Goal: Information Seeking & Learning: Learn about a topic

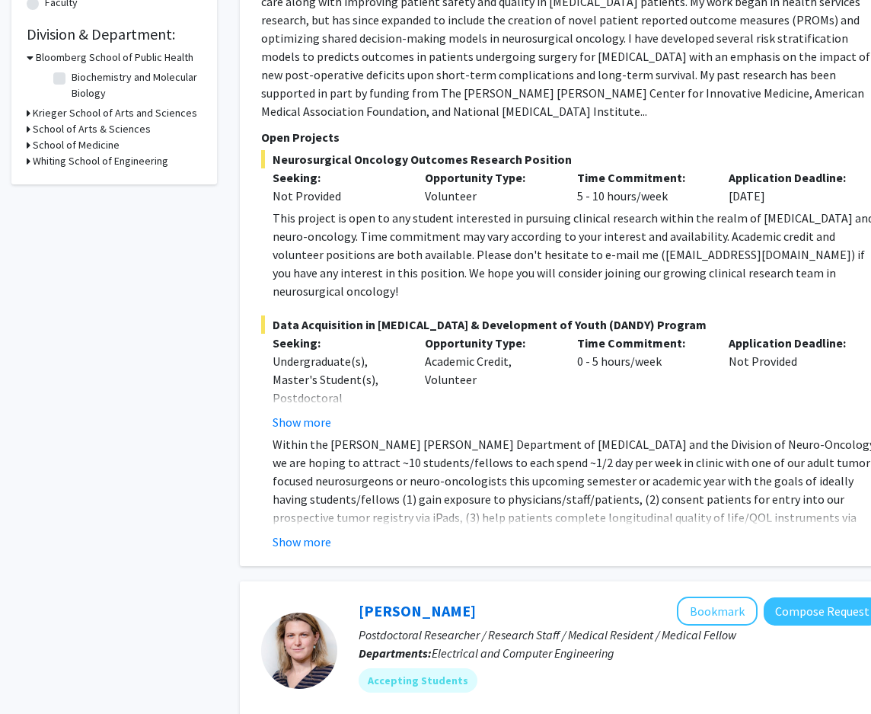
scroll to position [457, 0]
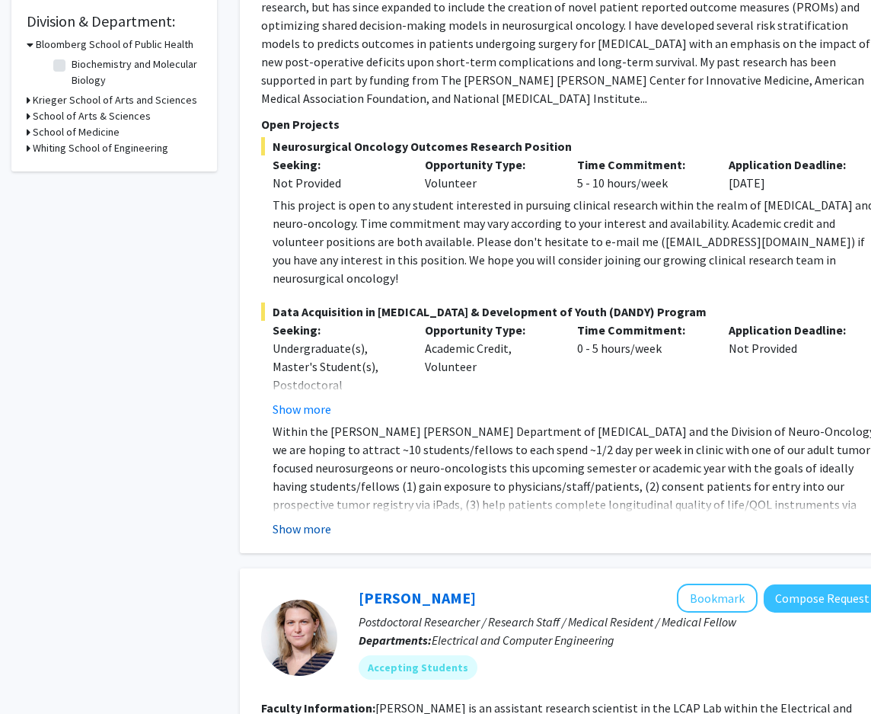
click at [298, 519] on button "Show more" at bounding box center [302, 528] width 59 height 18
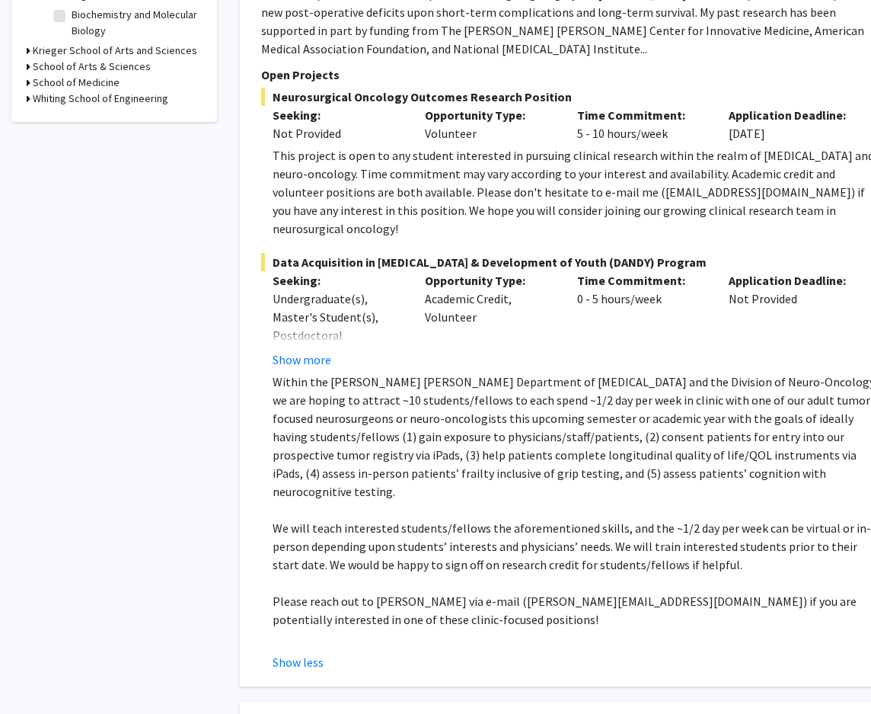
scroll to position [533, 0]
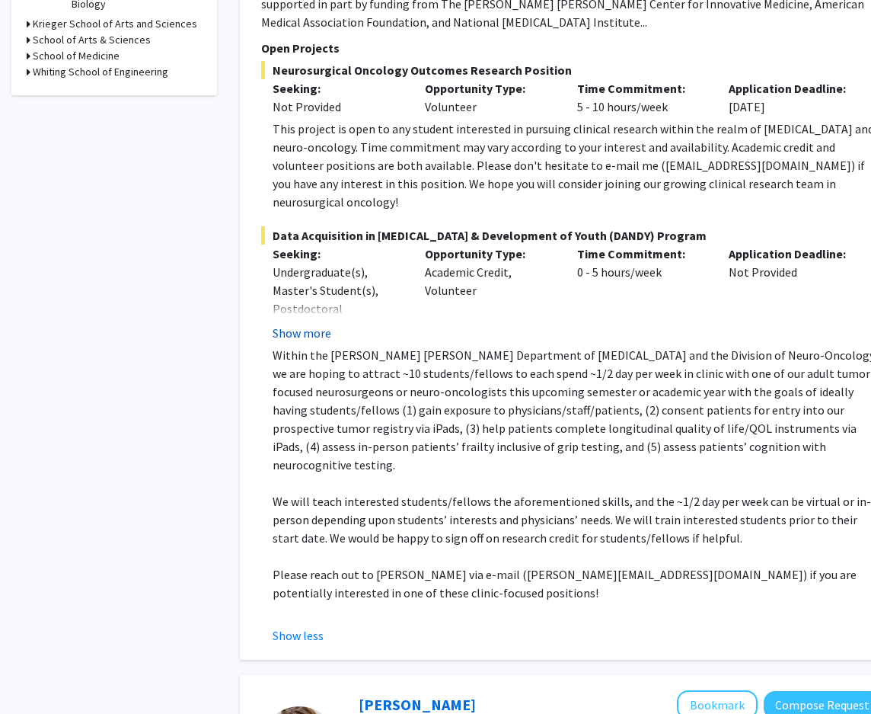
click at [299, 324] on button "Show more" at bounding box center [302, 333] width 59 height 18
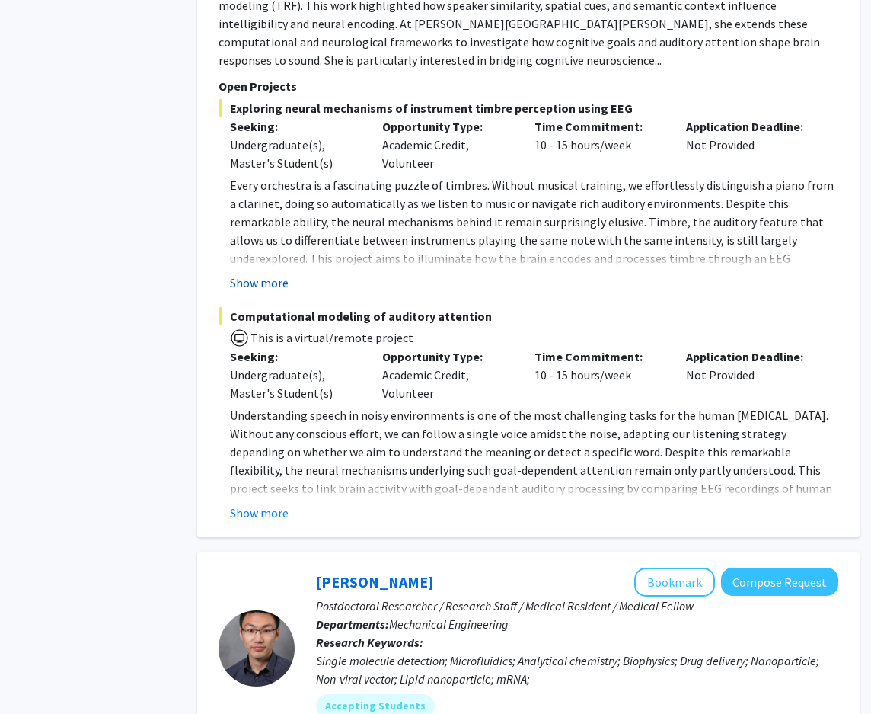
scroll to position [1523, 43]
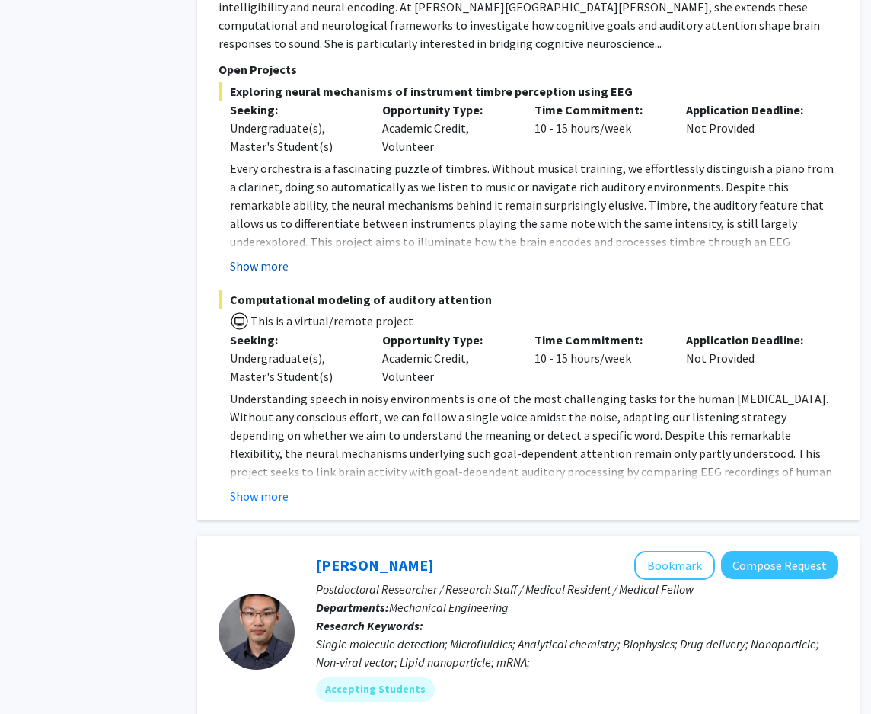
click at [230, 487] on button "Show more" at bounding box center [259, 496] width 59 height 18
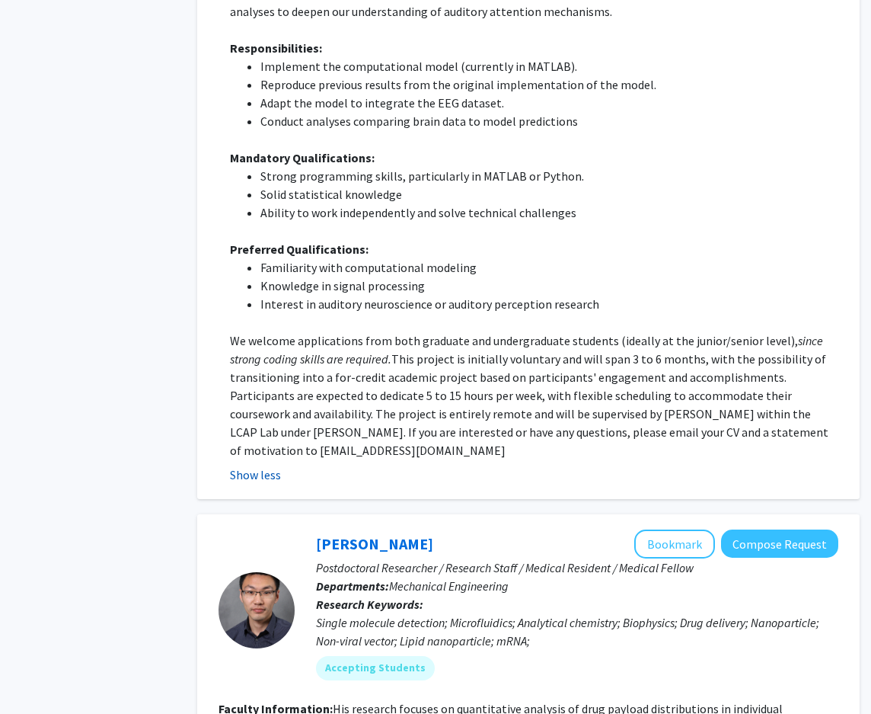
click at [255, 465] on button "Show less" at bounding box center [255, 474] width 51 height 18
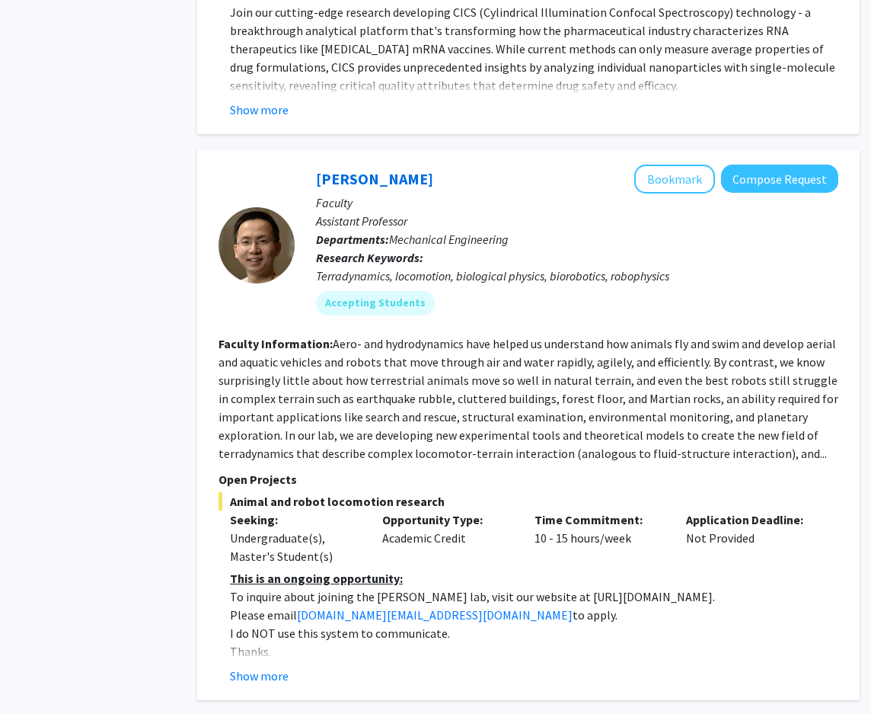
scroll to position [2894, 43]
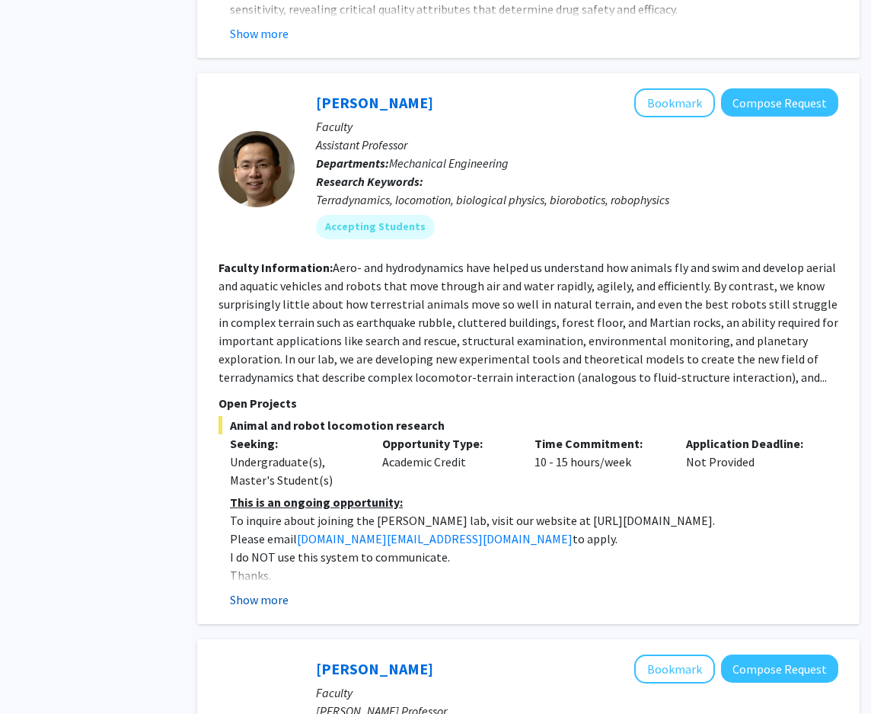
click at [238, 590] on button "Show more" at bounding box center [259, 599] width 59 height 18
click at [238, 590] on button "Show less" at bounding box center [255, 599] width 51 height 18
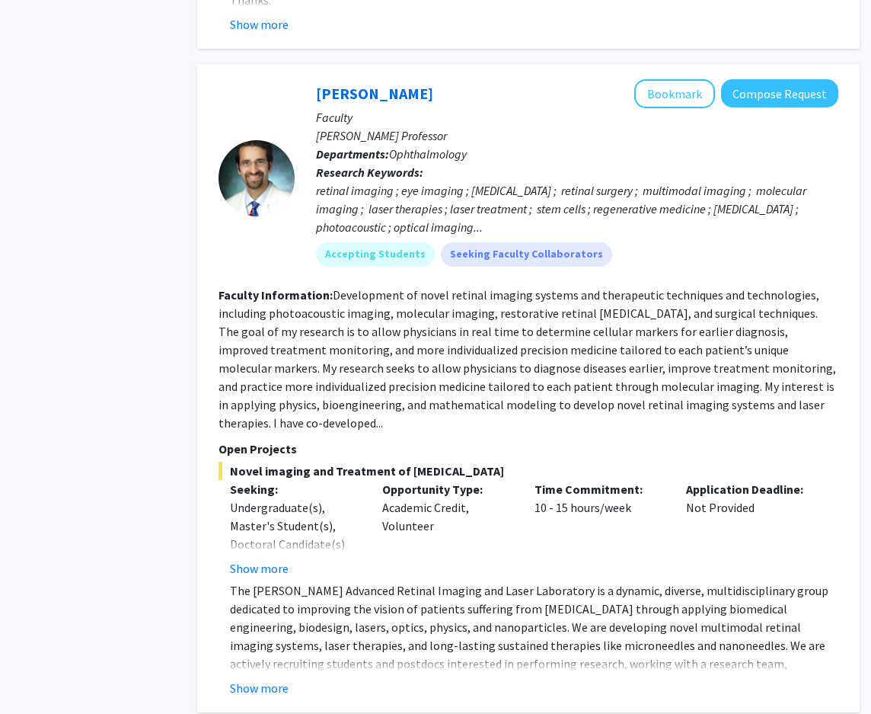
scroll to position [3503, 43]
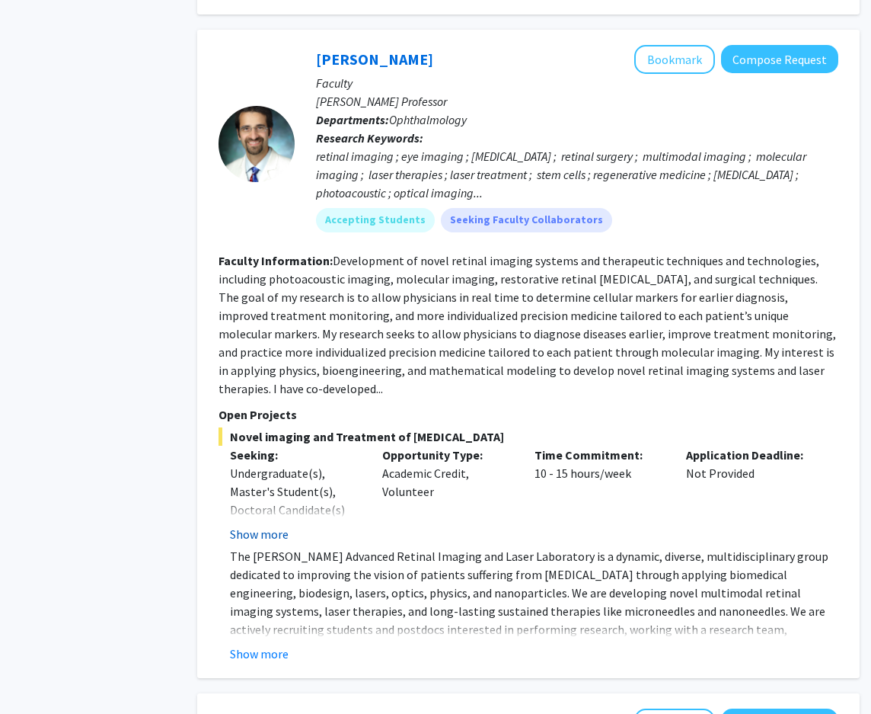
click at [247, 525] on button "Show more" at bounding box center [259, 534] width 59 height 18
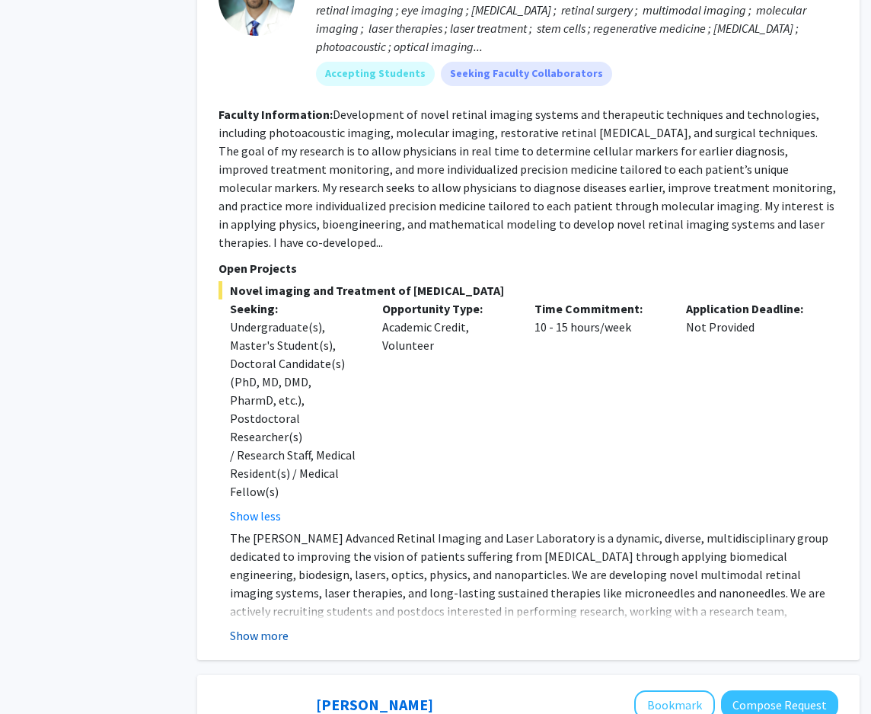
scroll to position [3655, 43]
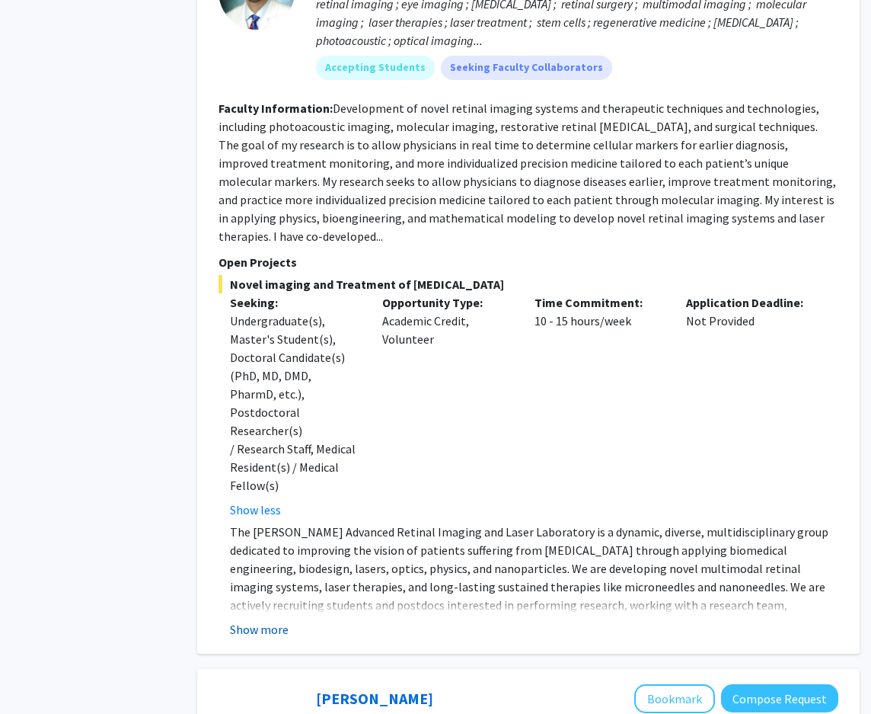
click at [257, 620] on button "Show more" at bounding box center [259, 629] width 59 height 18
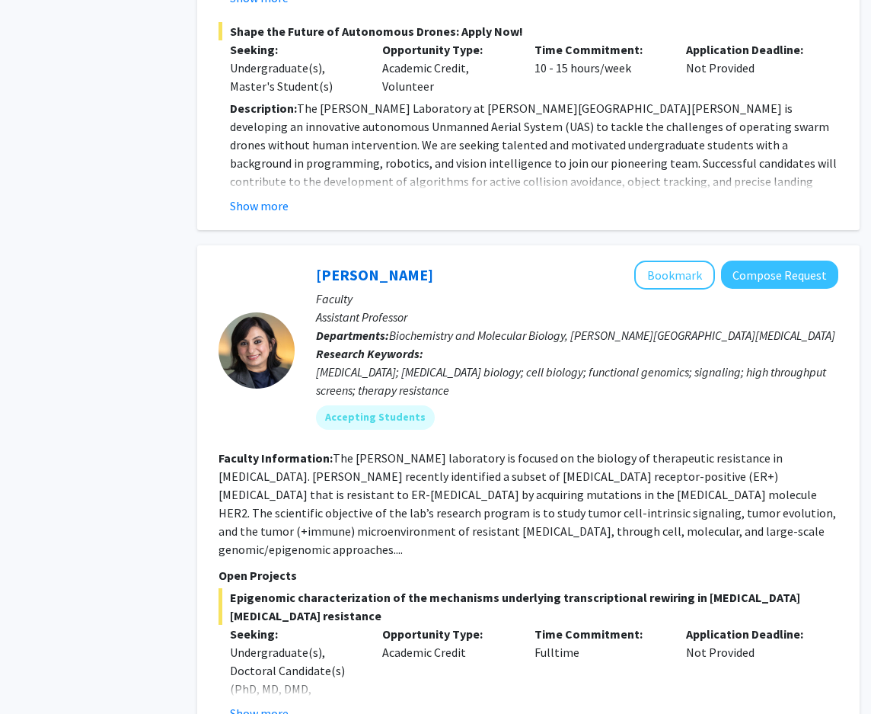
scroll to position [6244, 43]
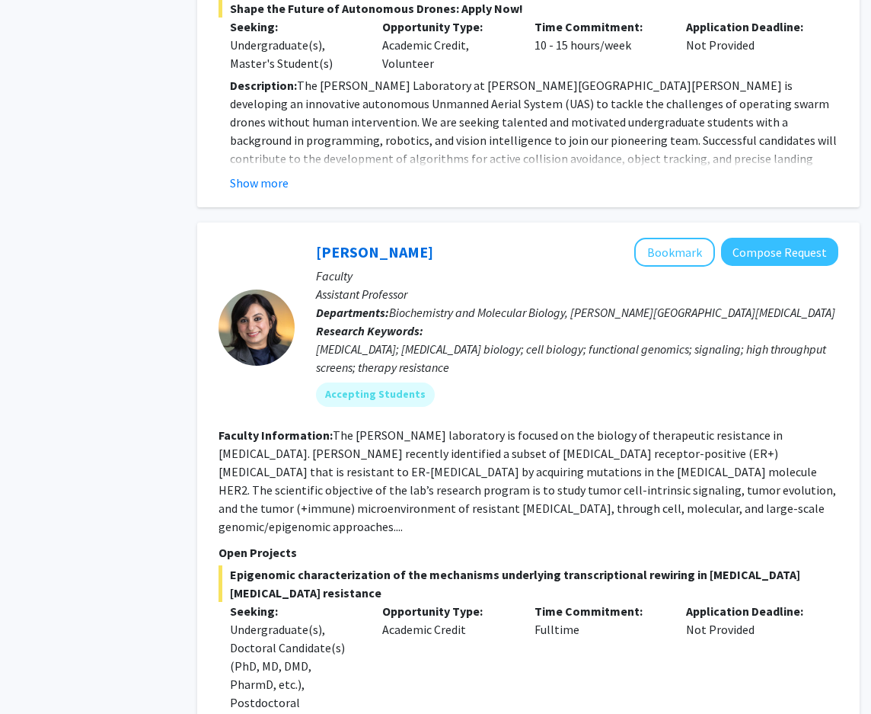
scroll to position [6320, 43]
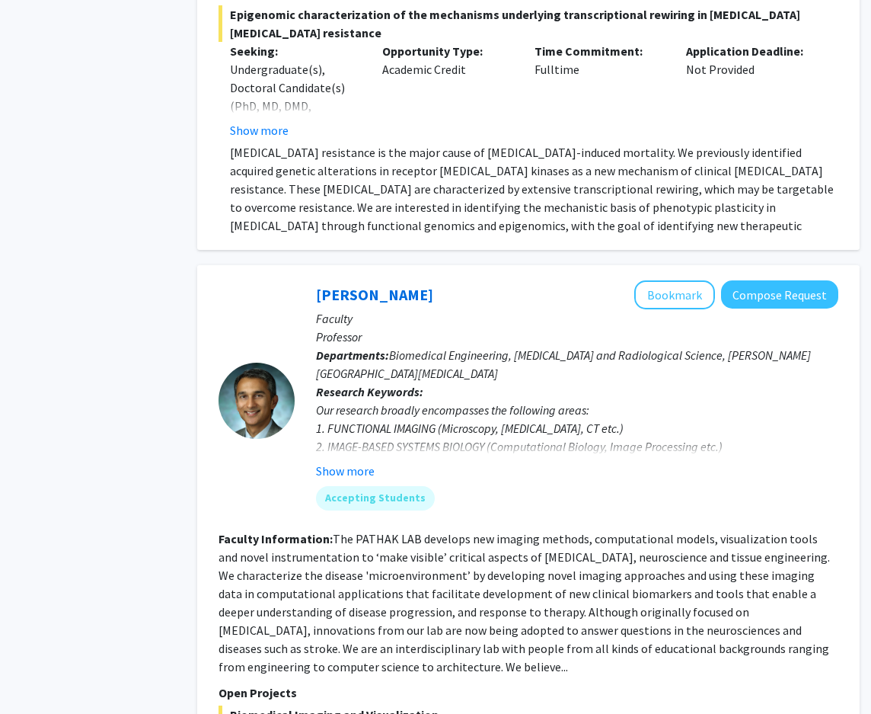
scroll to position [6930, 43]
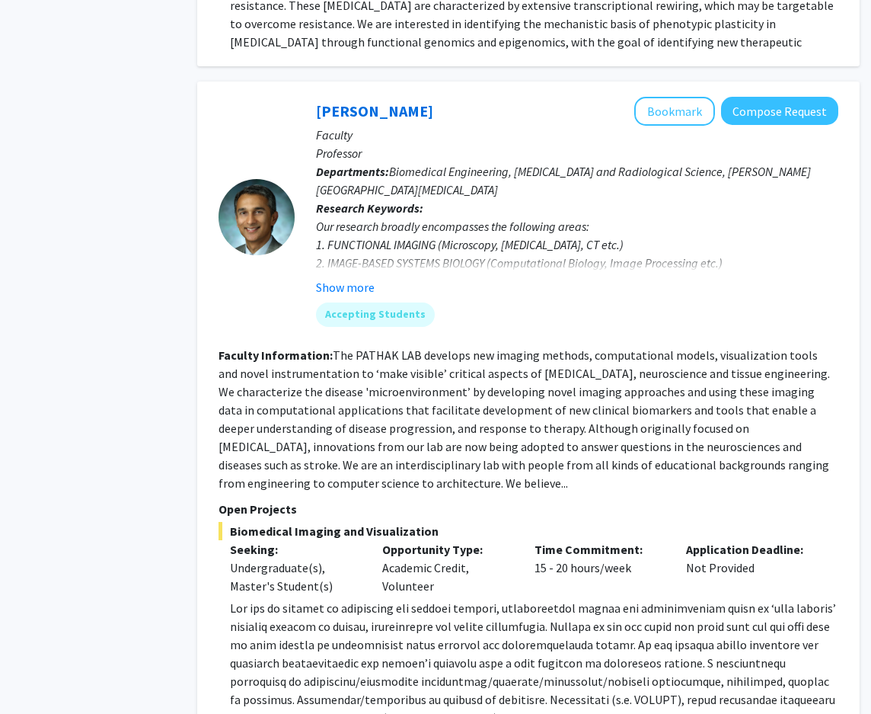
scroll to position [7039, 43]
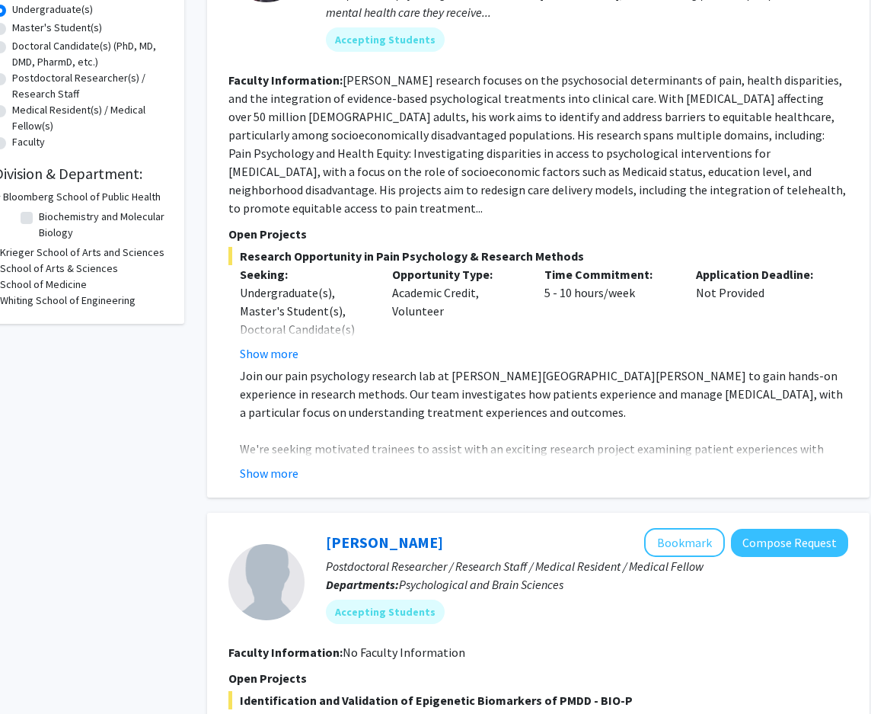
scroll to position [305, 43]
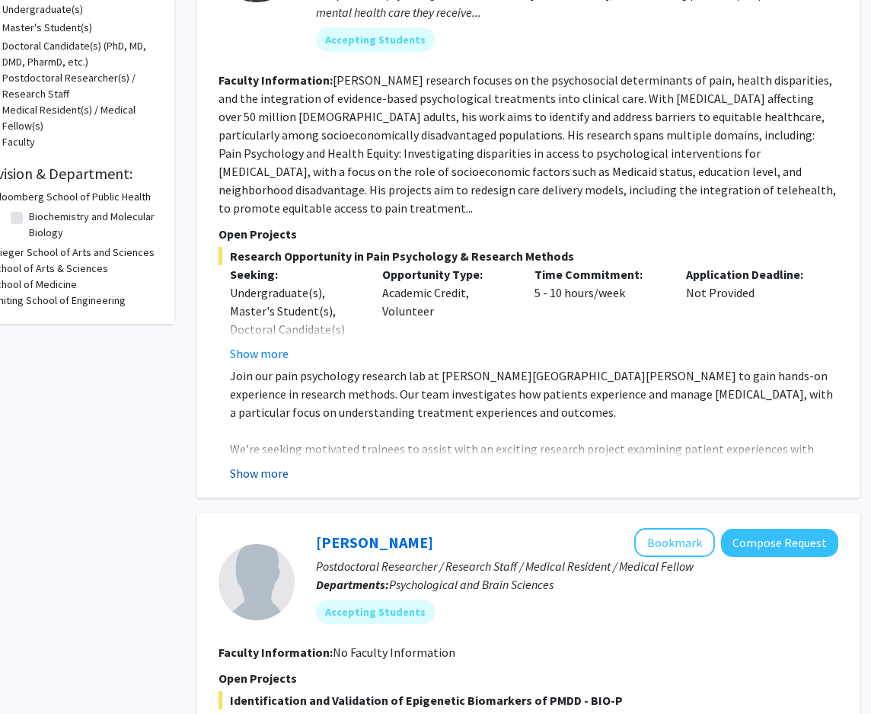
click at [260, 464] on button "Show more" at bounding box center [259, 473] width 59 height 18
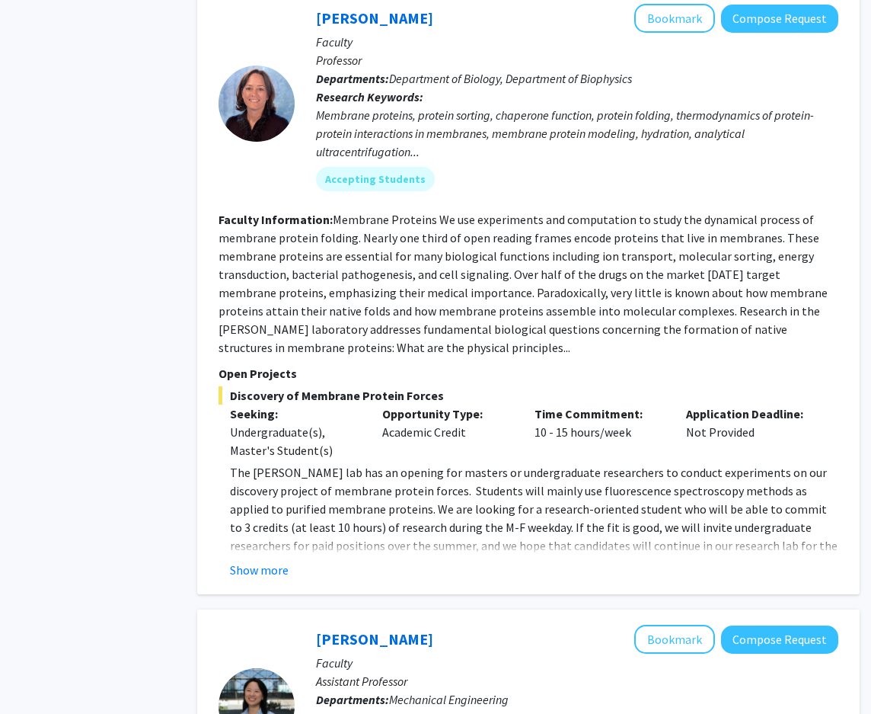
scroll to position [1523, 43]
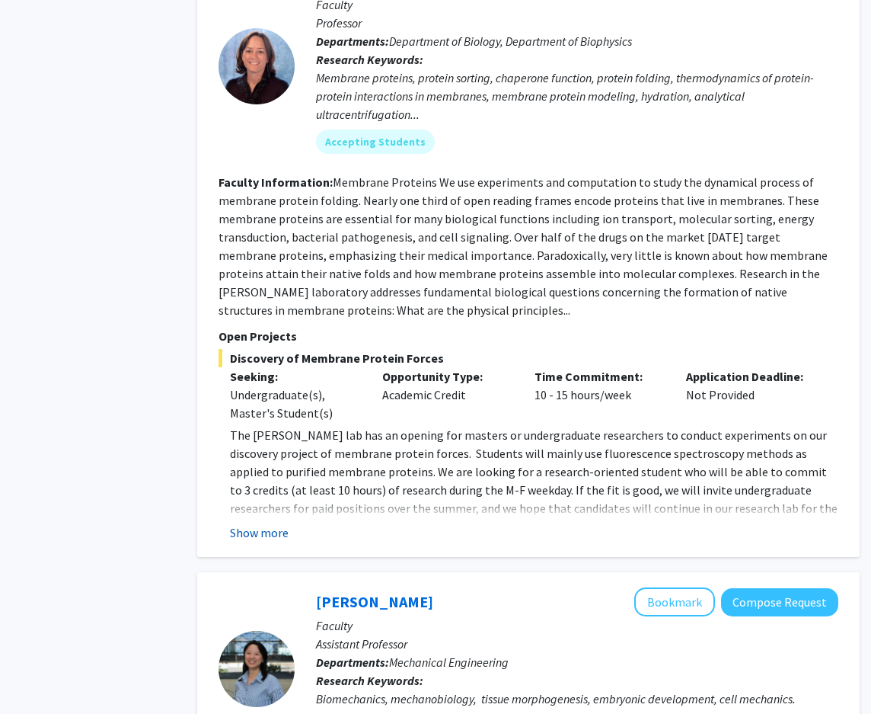
click at [247, 523] on button "Show more" at bounding box center [259, 532] width 59 height 18
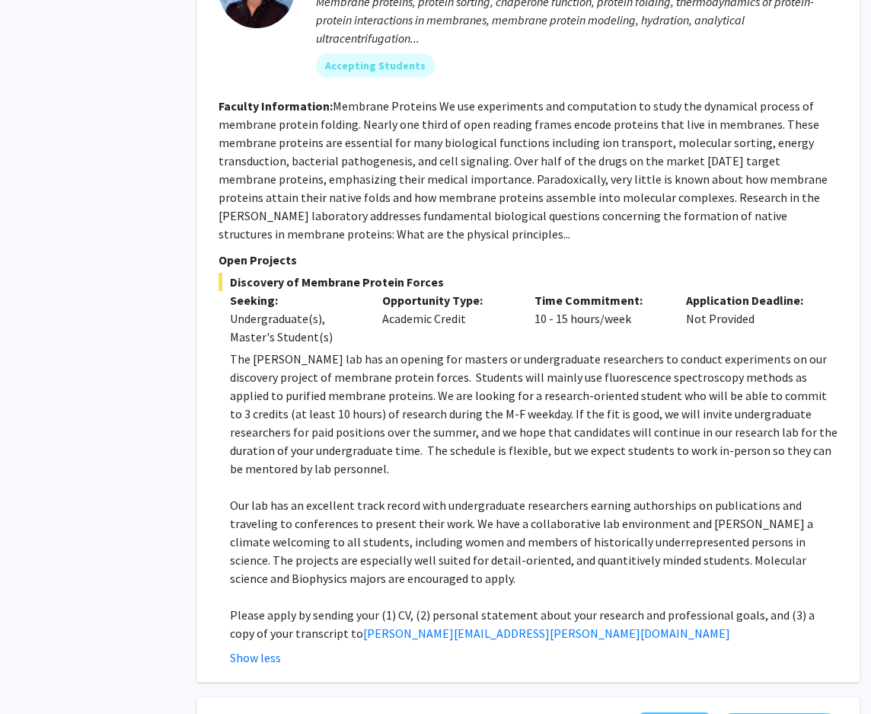
scroll to position [1675, 43]
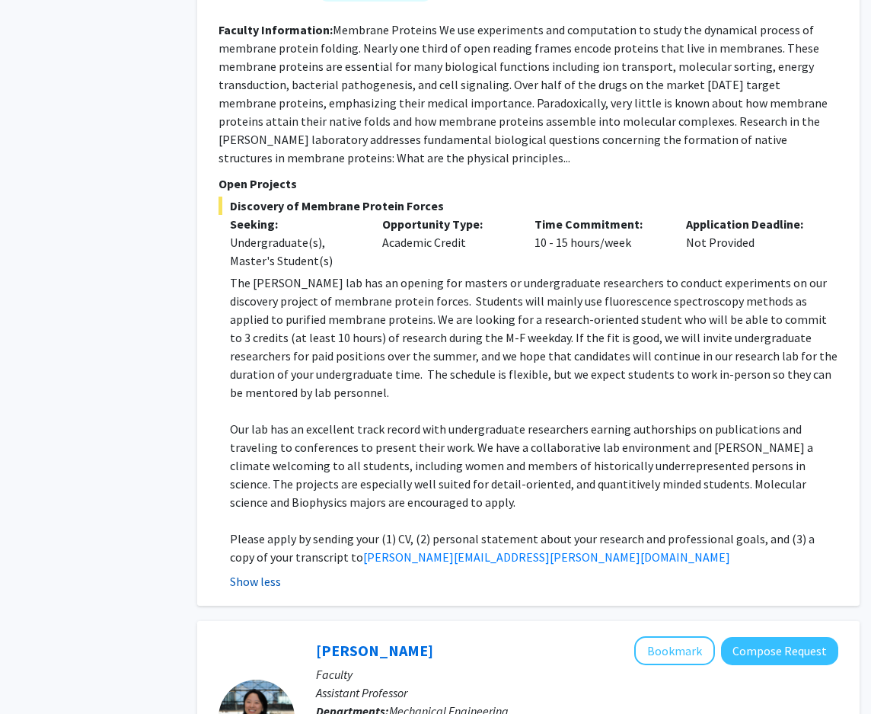
click at [258, 572] on button "Show less" at bounding box center [255, 581] width 51 height 18
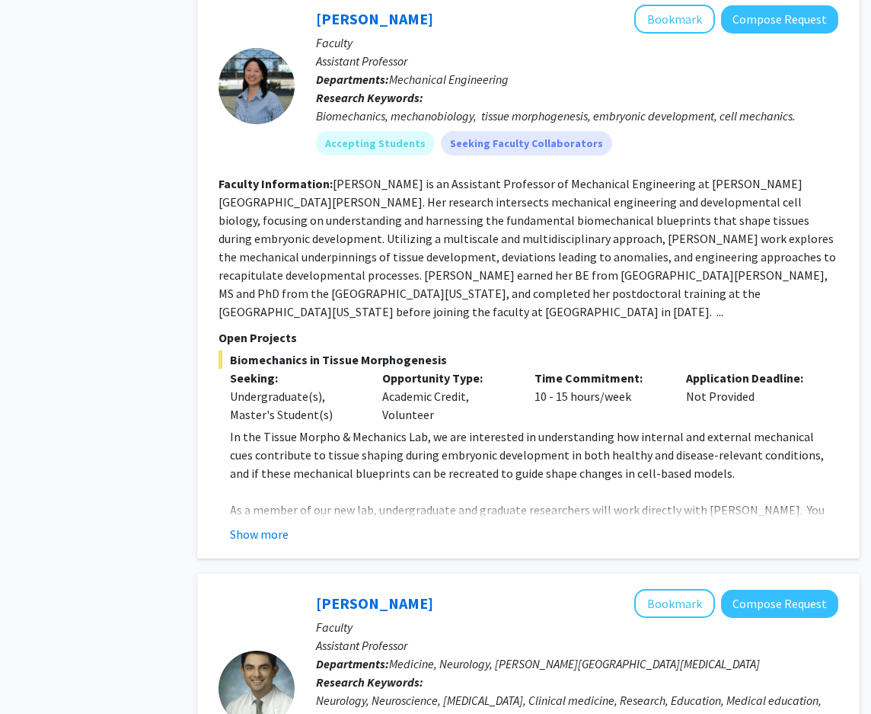
scroll to position [2132, 43]
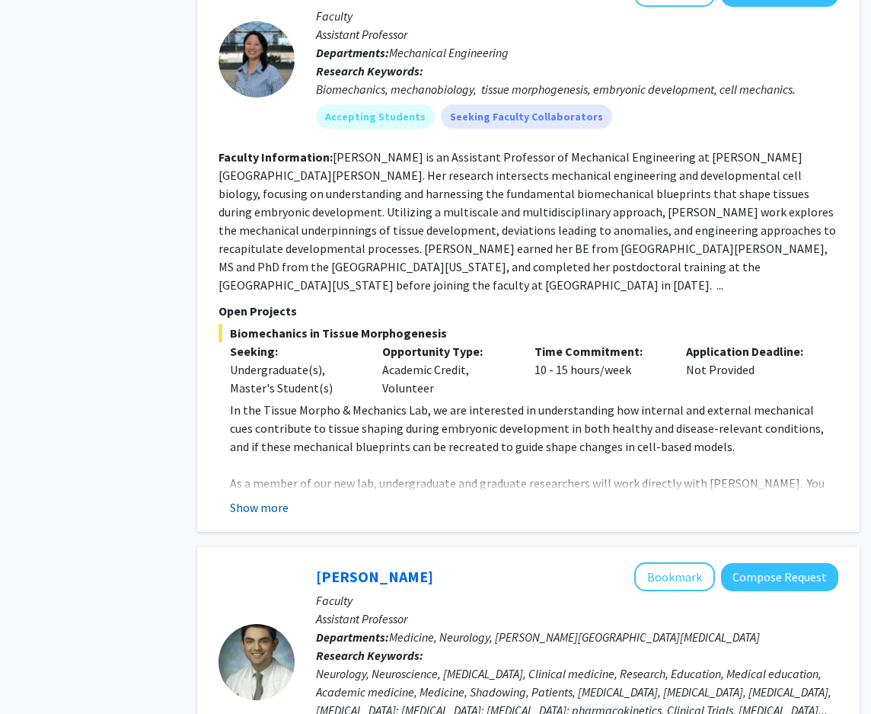
click at [259, 498] on button "Show more" at bounding box center [259, 507] width 59 height 18
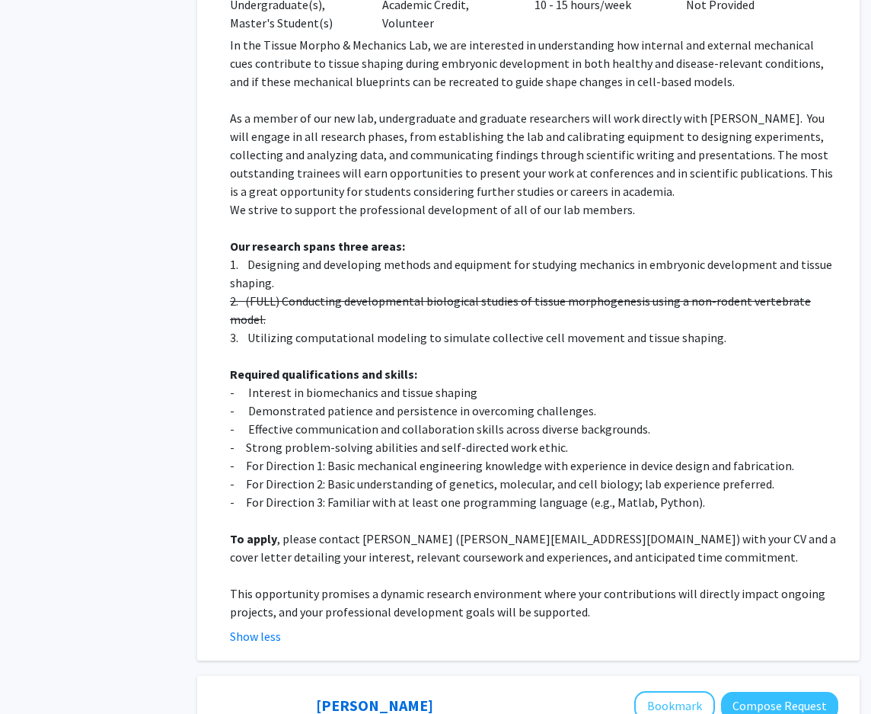
scroll to position [2513, 43]
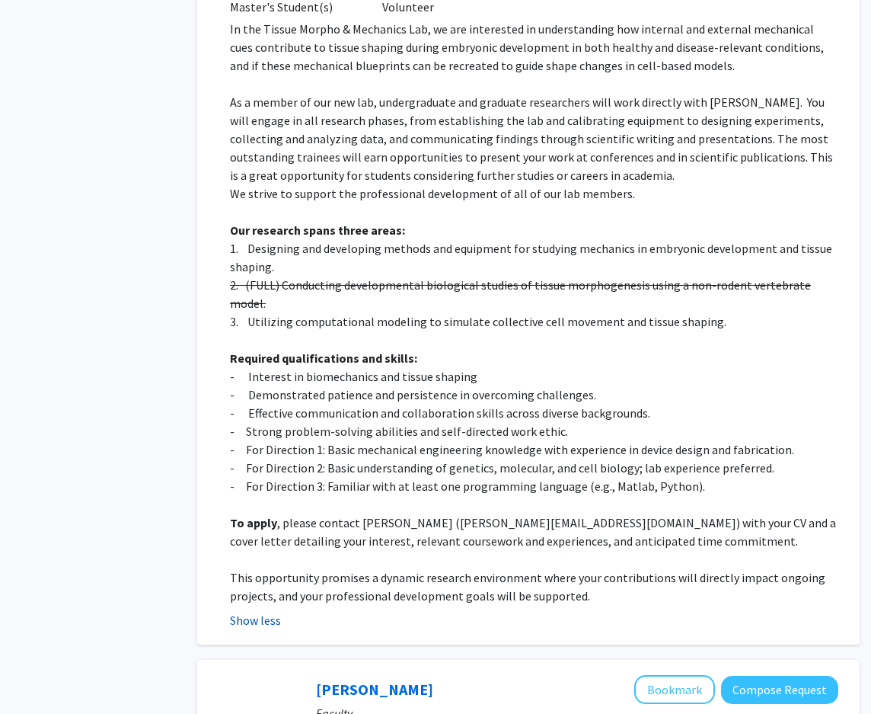
click at [237, 611] on button "Show less" at bounding box center [255, 620] width 51 height 18
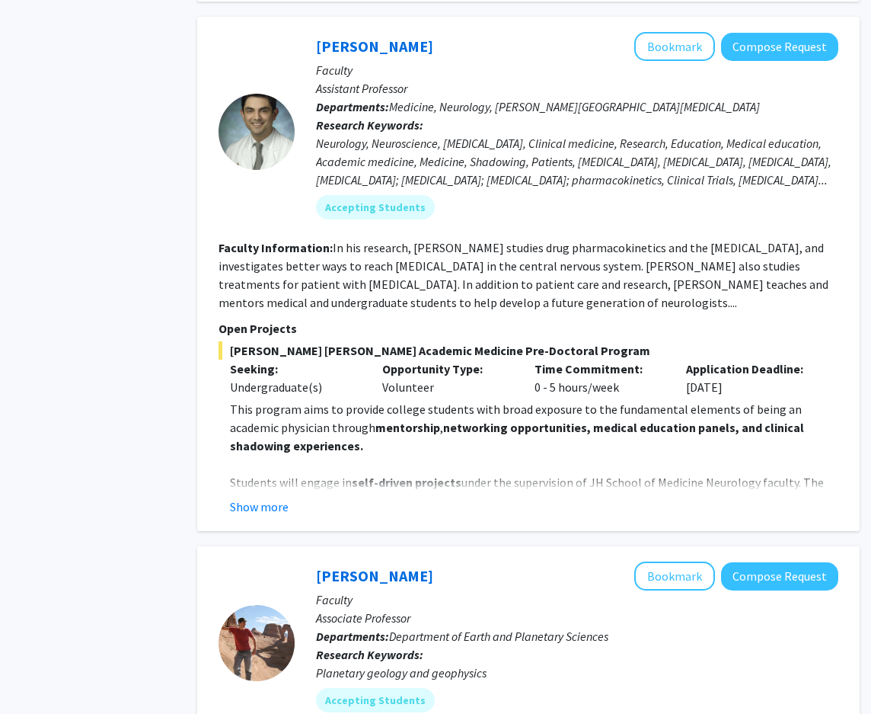
scroll to position [2665, 43]
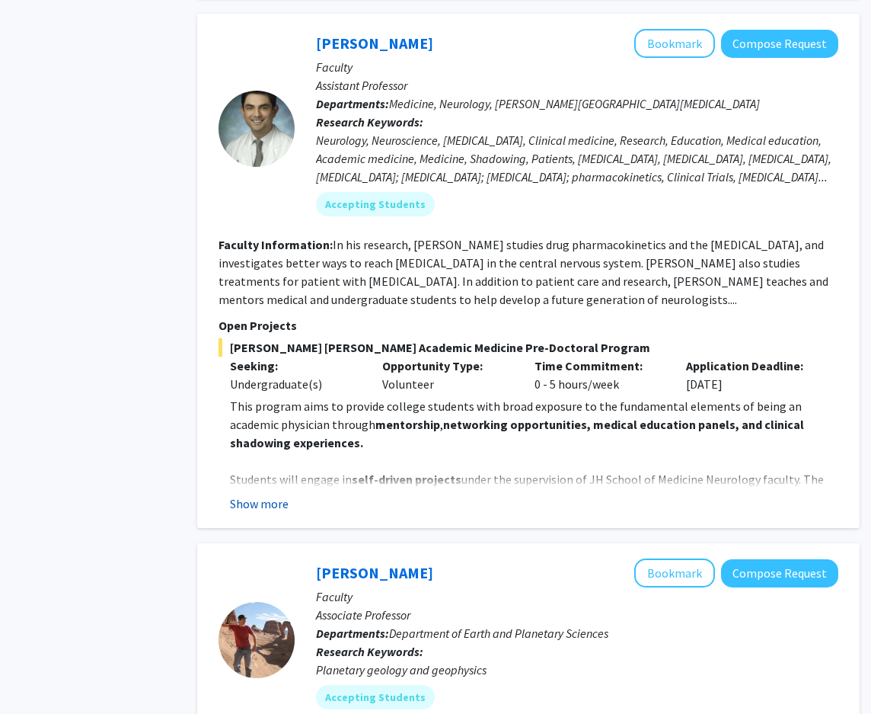
click at [254, 494] on button "Show more" at bounding box center [259, 503] width 59 height 18
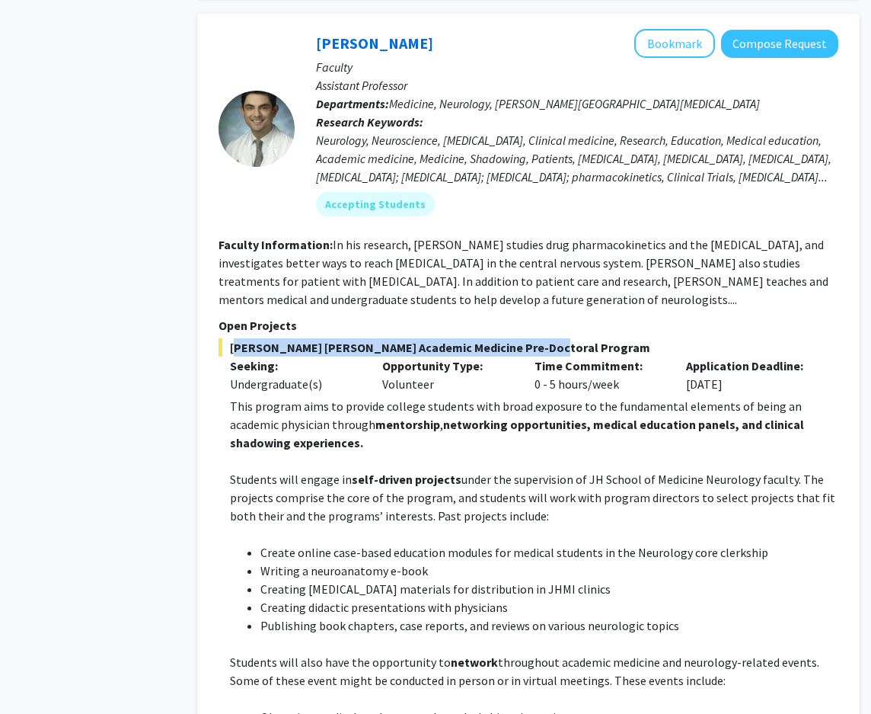
drag, startPoint x: 232, startPoint y: 310, endPoint x: 570, endPoint y: 310, distance: 338.1
click at [570, 338] on span "[PERSON_NAME] [PERSON_NAME] Academic Medicine Pre-Doctoral Program" at bounding box center [529, 347] width 620 height 18
copy span "[PERSON_NAME] [PERSON_NAME] Academic Medicine Pre-Doctoral Program"
click at [199, 470] on div "[PERSON_NAME] Bookmark Compose Request Faculty Assistant Professor Departments:…" at bounding box center [528, 591] width 663 height 1154
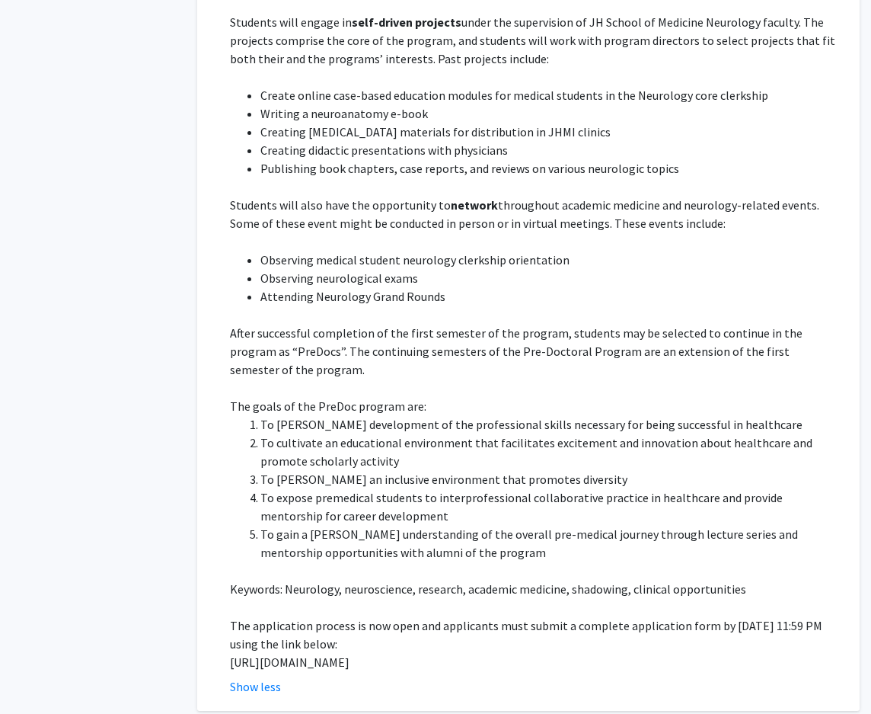
scroll to position [3274, 43]
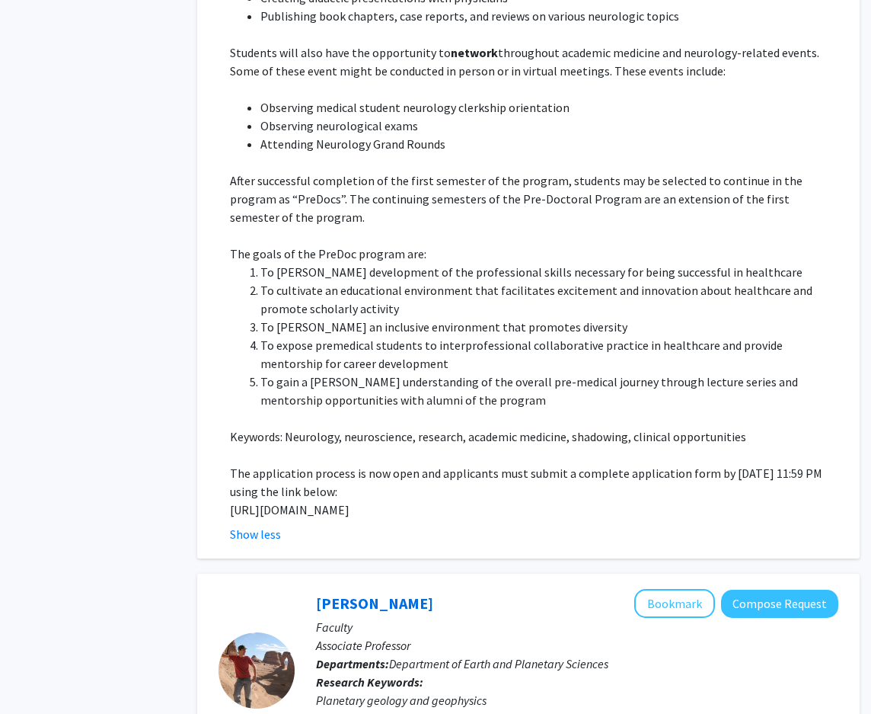
drag, startPoint x: 227, startPoint y: 455, endPoint x: 305, endPoint y: 477, distance: 80.8
click at [305, 477] on fg-read-more "This program aims to provide college students with broad exposure to the fundam…" at bounding box center [529, 165] width 620 height 755
copy p "[URL][DOMAIN_NAME]"
click at [244, 263] on ol "To [PERSON_NAME] development of the professional skills necessary for being suc…" at bounding box center [534, 336] width 608 height 146
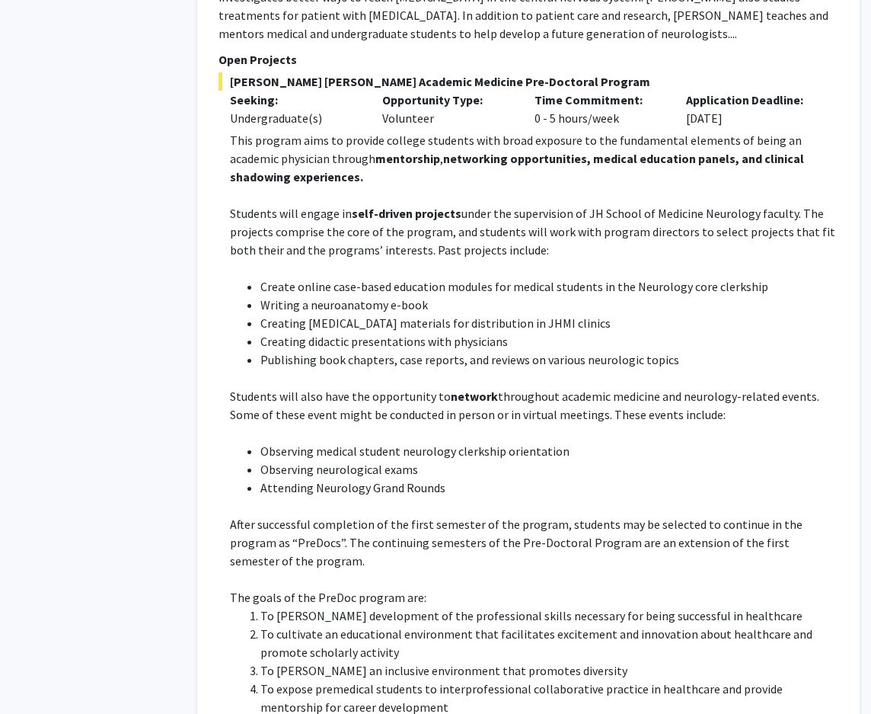
scroll to position [2894, 43]
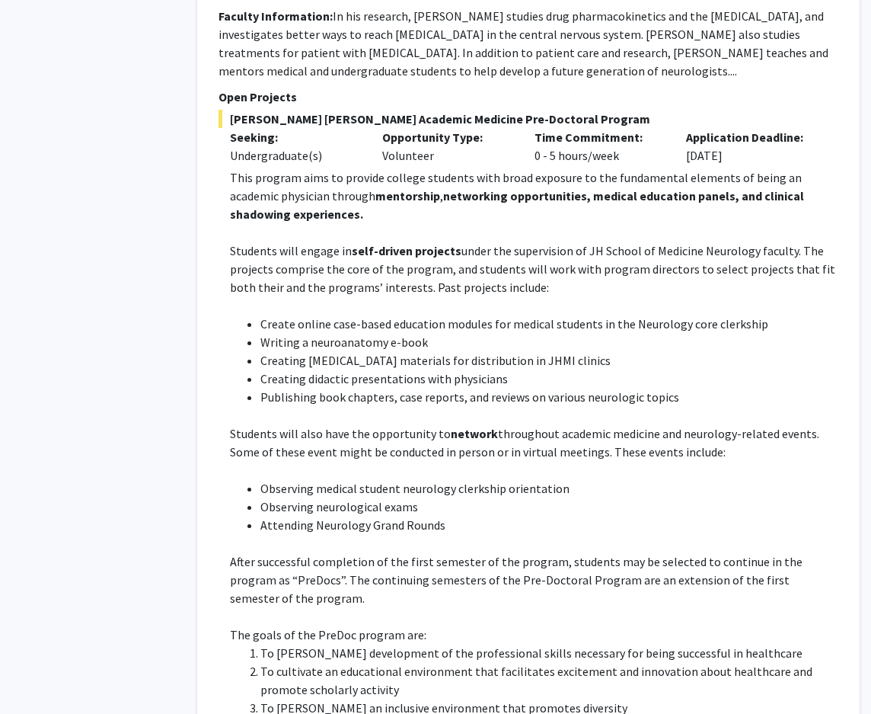
click at [717, 241] on p "Students will engage in self-driven projects under the supervision of JH School…" at bounding box center [534, 268] width 608 height 55
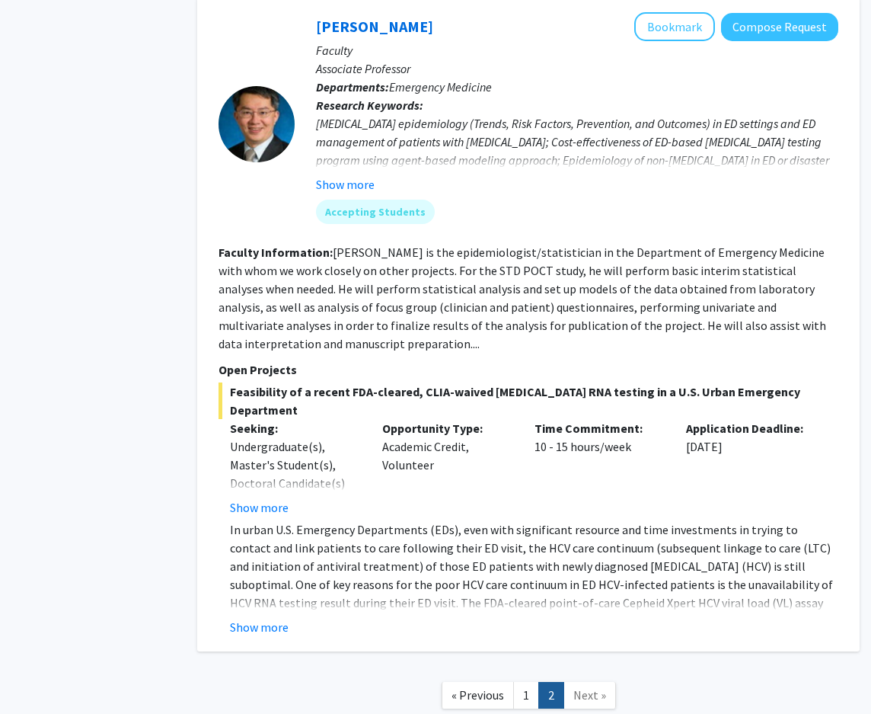
scroll to position [4449, 43]
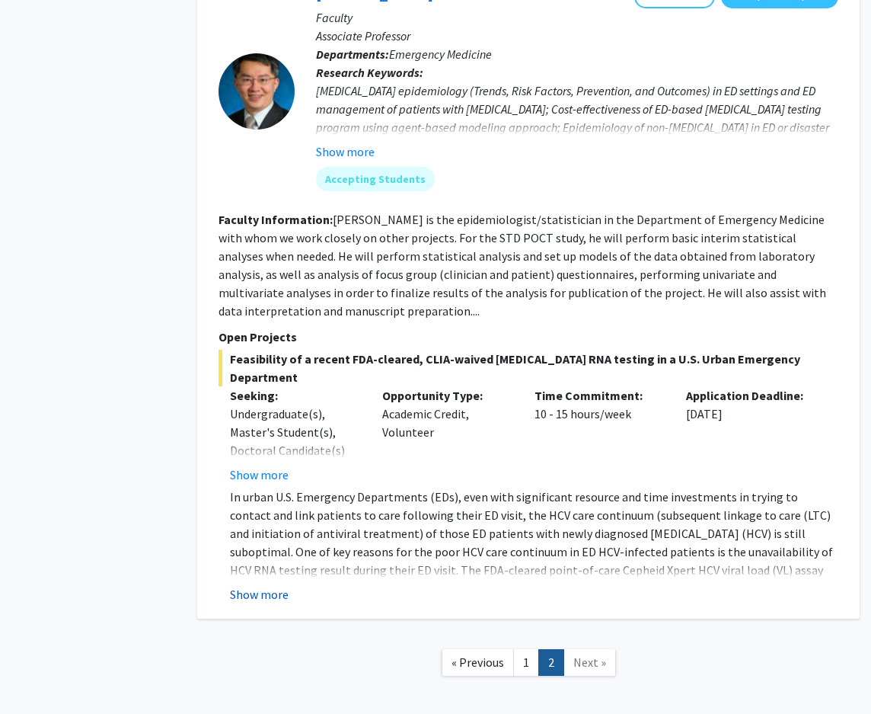
click at [243, 585] on button "Show more" at bounding box center [259, 594] width 59 height 18
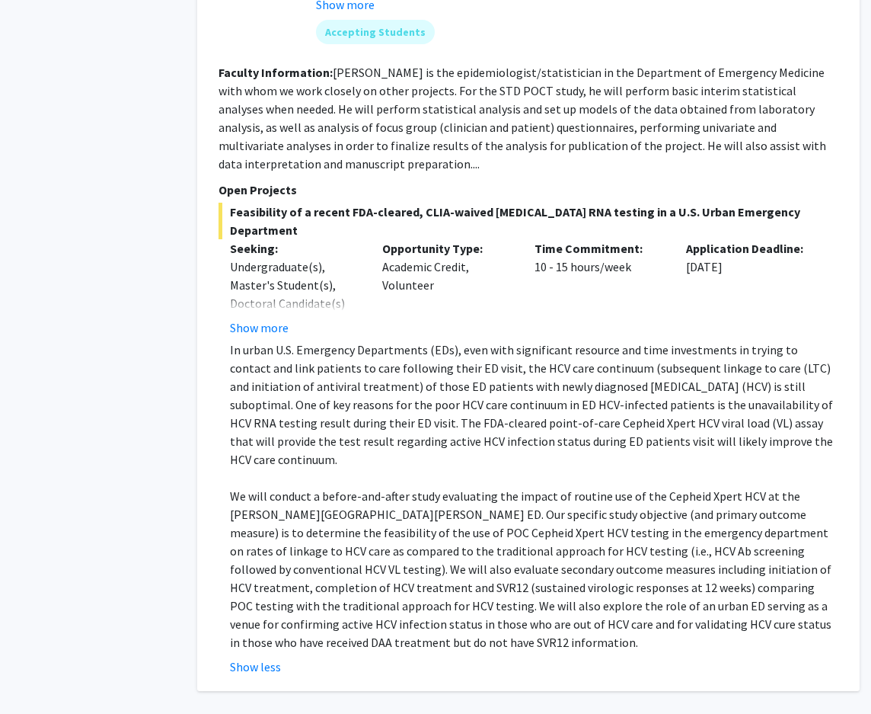
scroll to position [4574, 43]
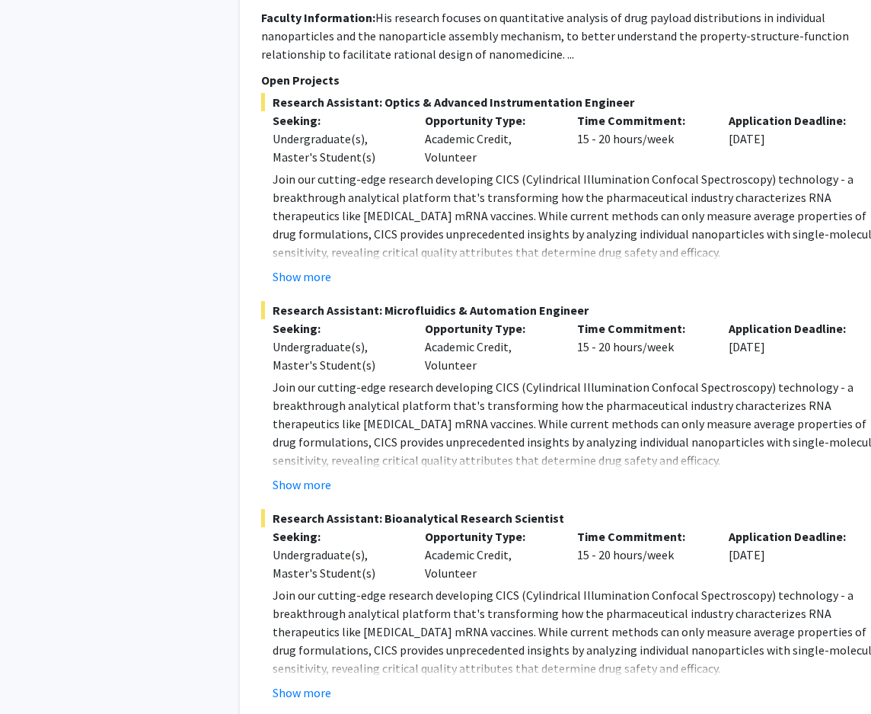
scroll to position [1980, 0]
click at [302, 267] on button "Show more" at bounding box center [302, 276] width 59 height 18
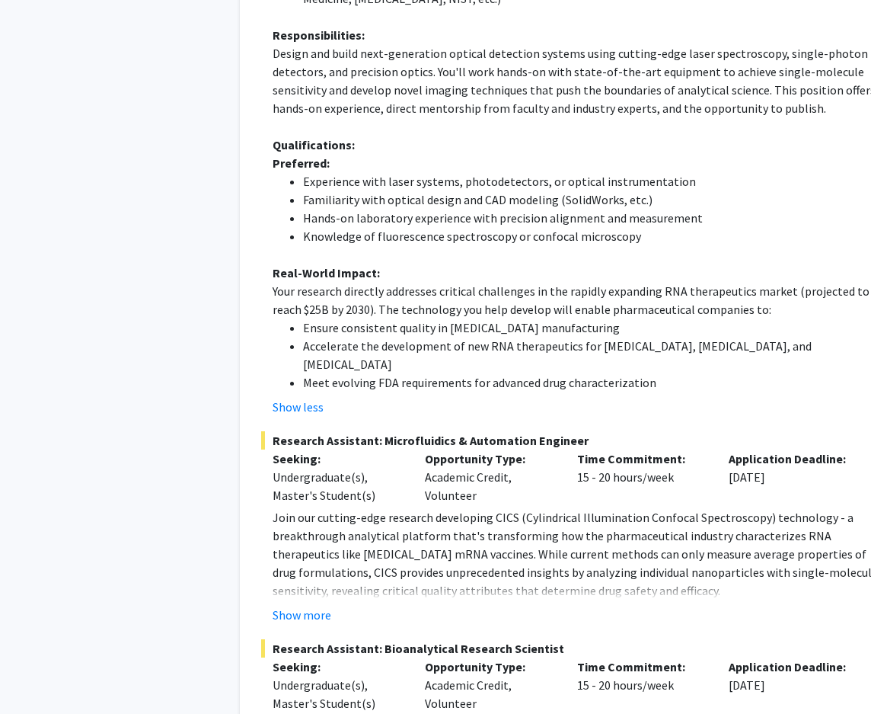
scroll to position [2437, 0]
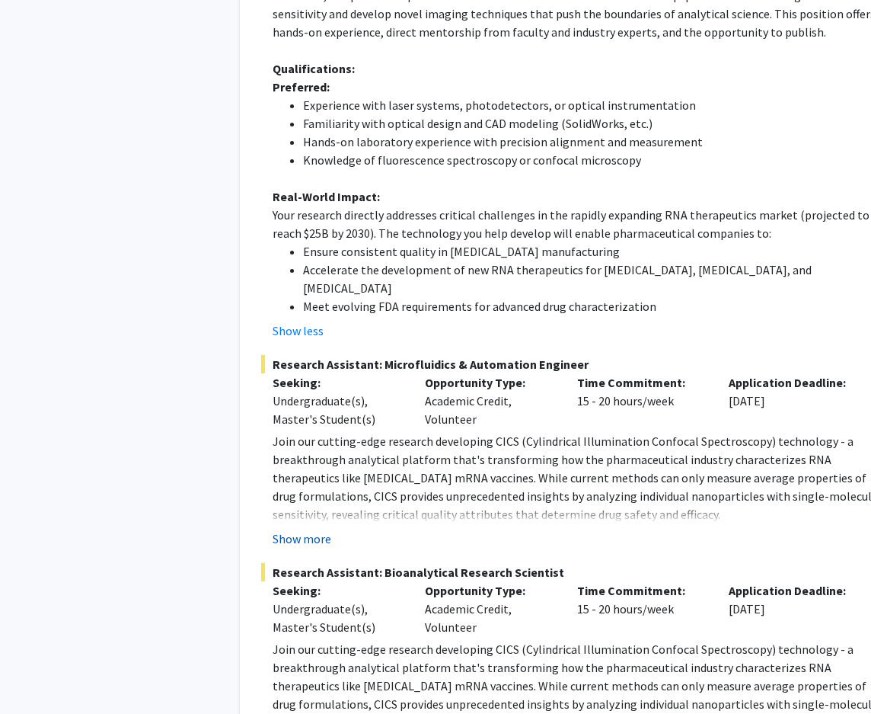
click at [287, 529] on button "Show more" at bounding box center [302, 538] width 59 height 18
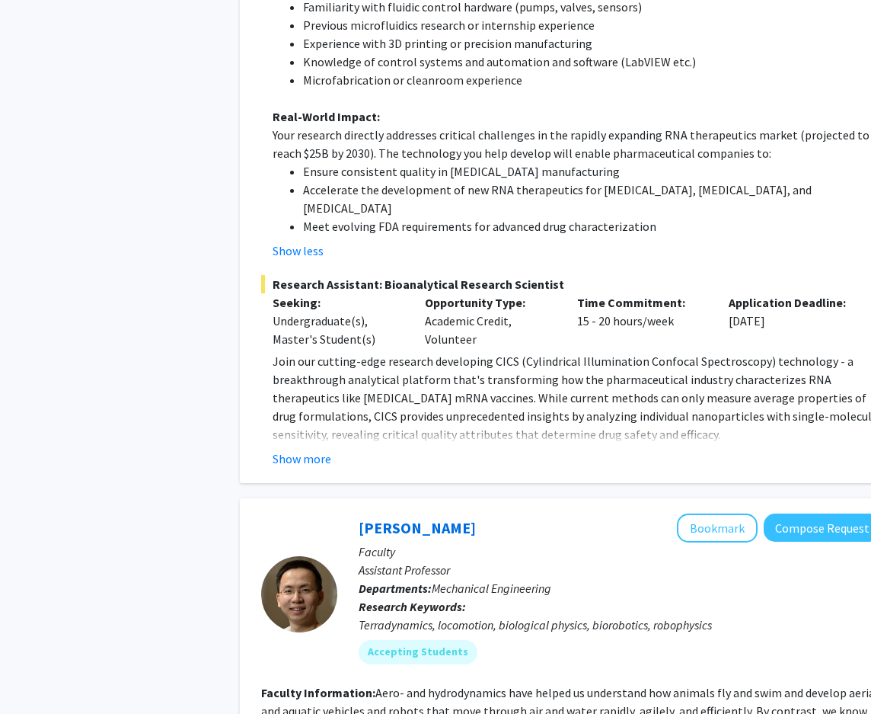
scroll to position [3274, 0]
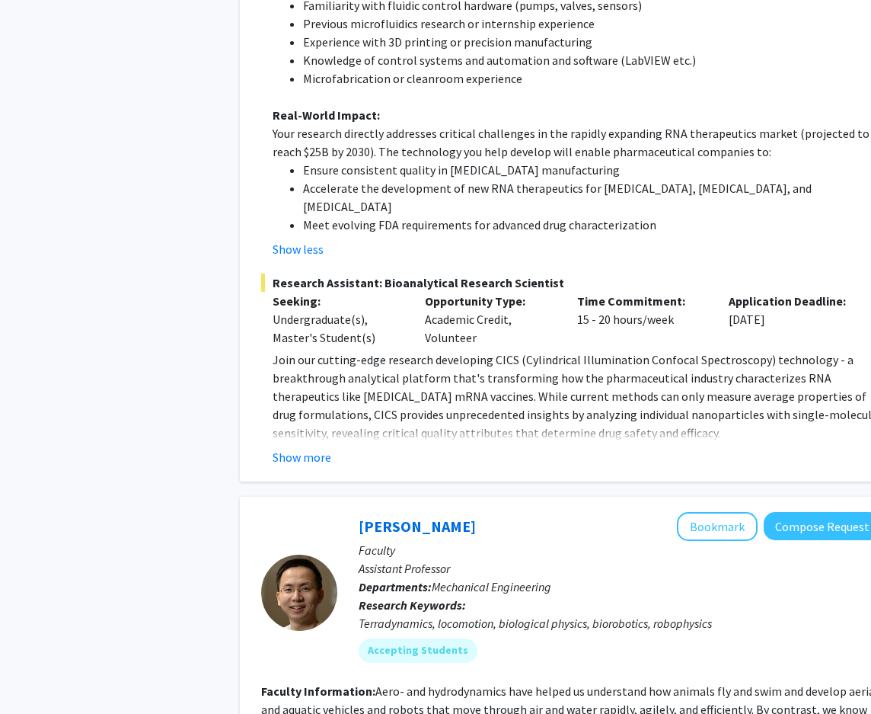
click at [305, 350] on fg-read-more "Join our cutting-edge research developing CICS (Cylindrical Illumination Confoc…" at bounding box center [571, 408] width 620 height 116
click at [301, 448] on button "Show more" at bounding box center [302, 457] width 59 height 18
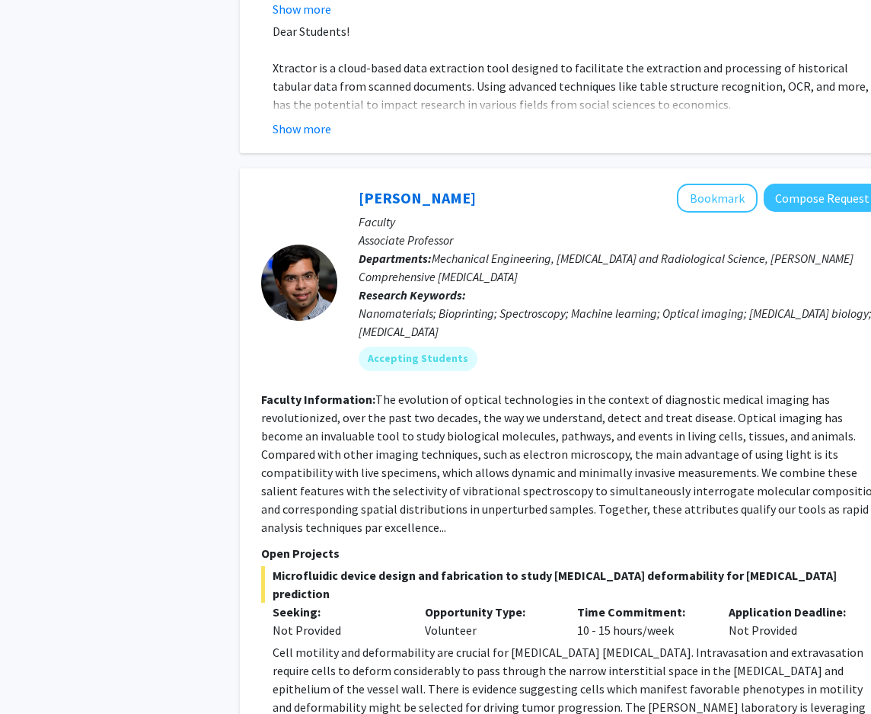
scroll to position [6777, 0]
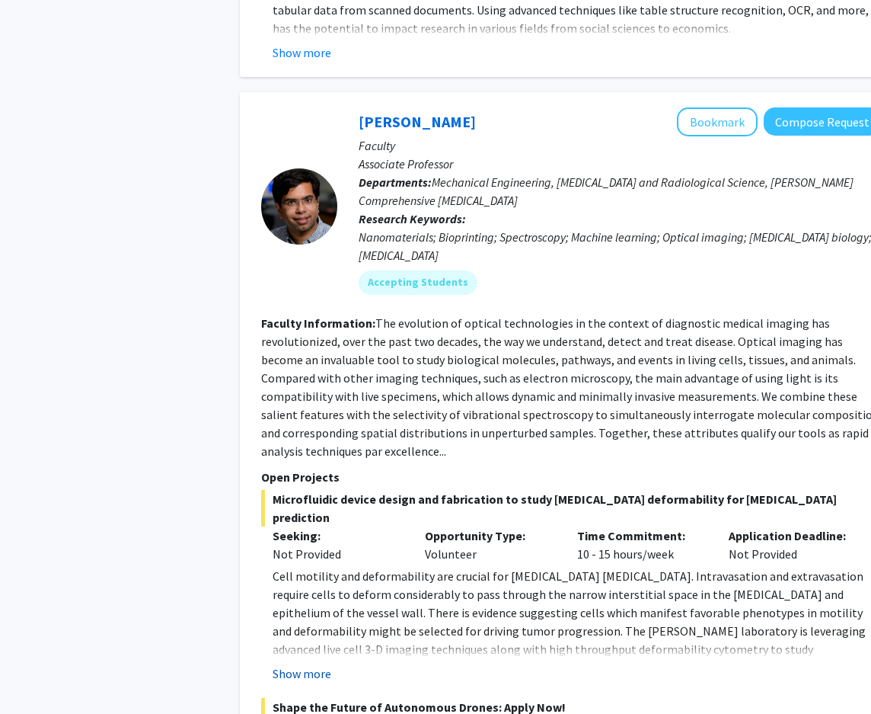
click at [281, 664] on button "Show more" at bounding box center [302, 673] width 59 height 18
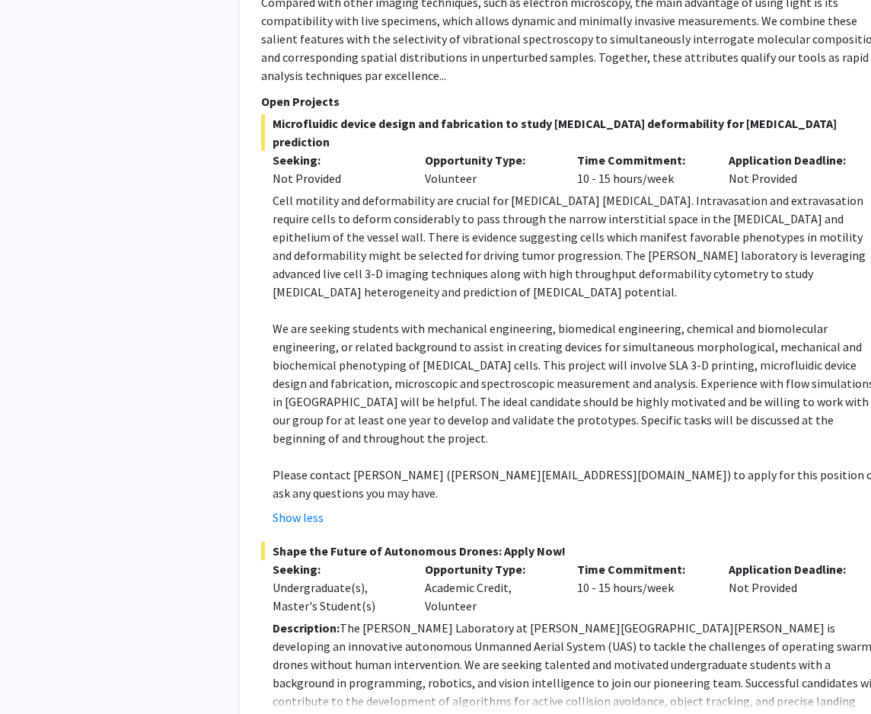
scroll to position [7158, 0]
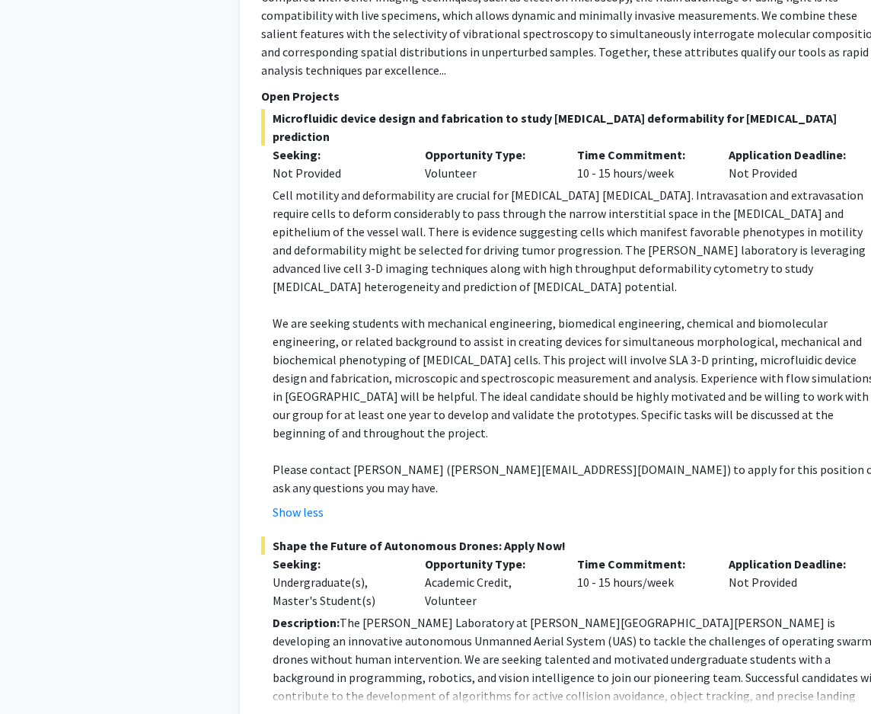
click at [286, 710] on button "Show more" at bounding box center [302, 719] width 59 height 18
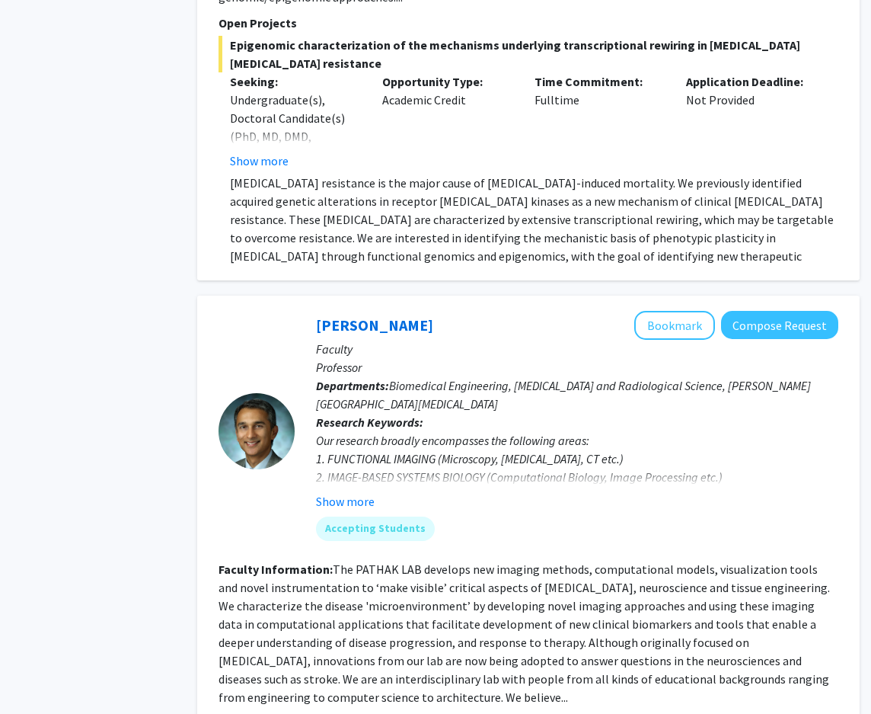
scroll to position [8757, 43]
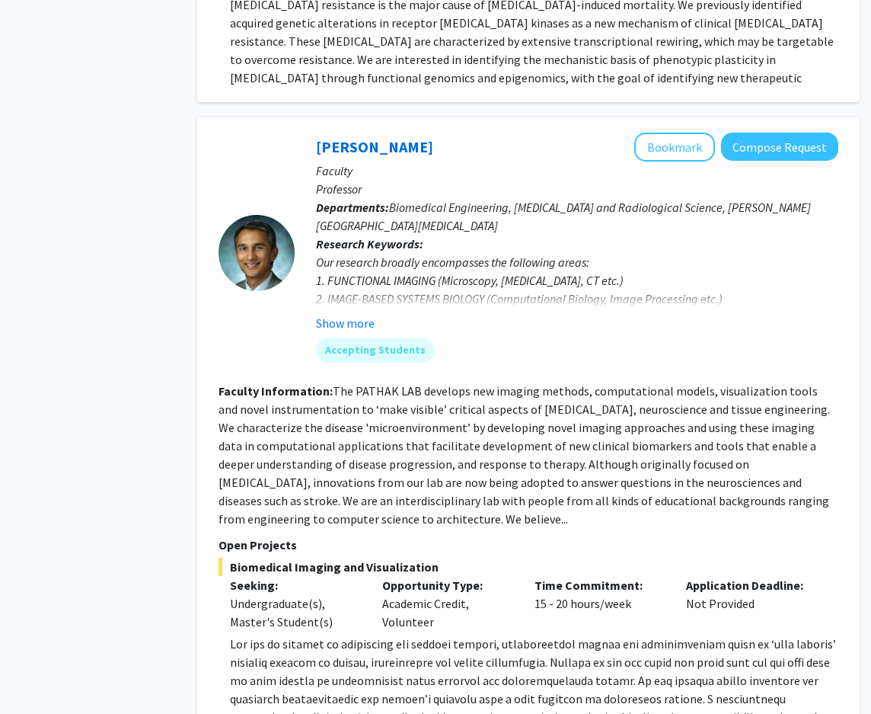
scroll to position [8860, 43]
